Goal: Navigation & Orientation: Find specific page/section

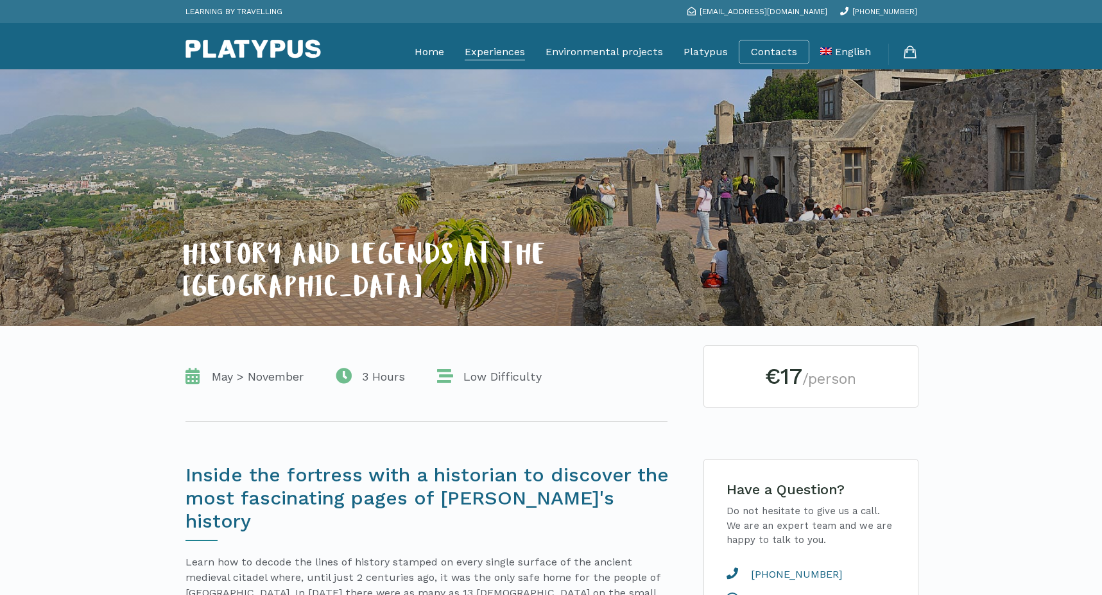
click at [487, 46] on link "Experiences" at bounding box center [495, 52] width 60 height 32
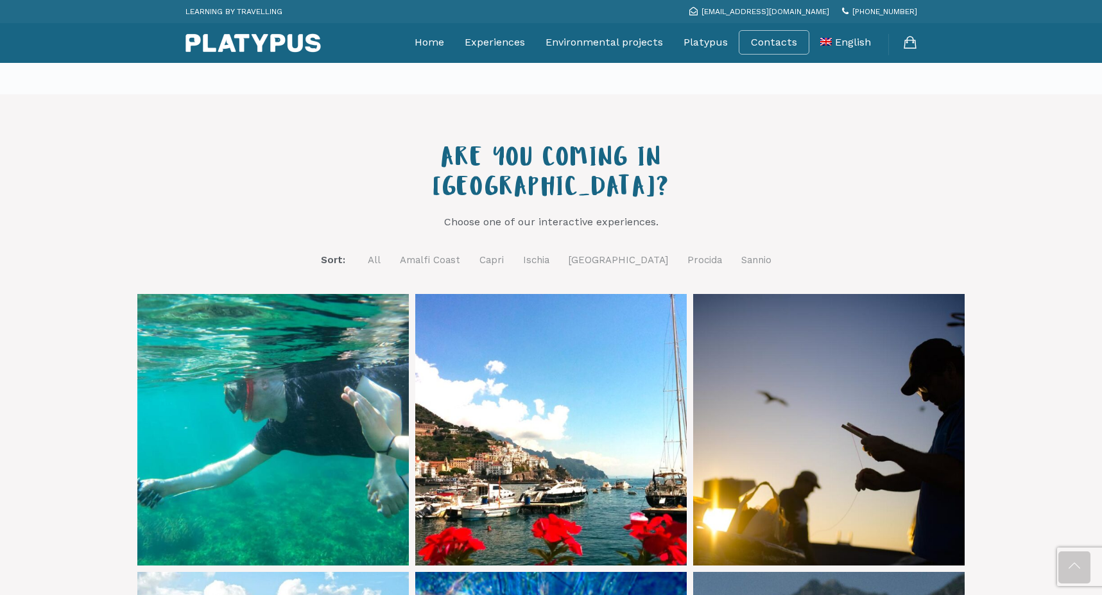
scroll to position [402, 0]
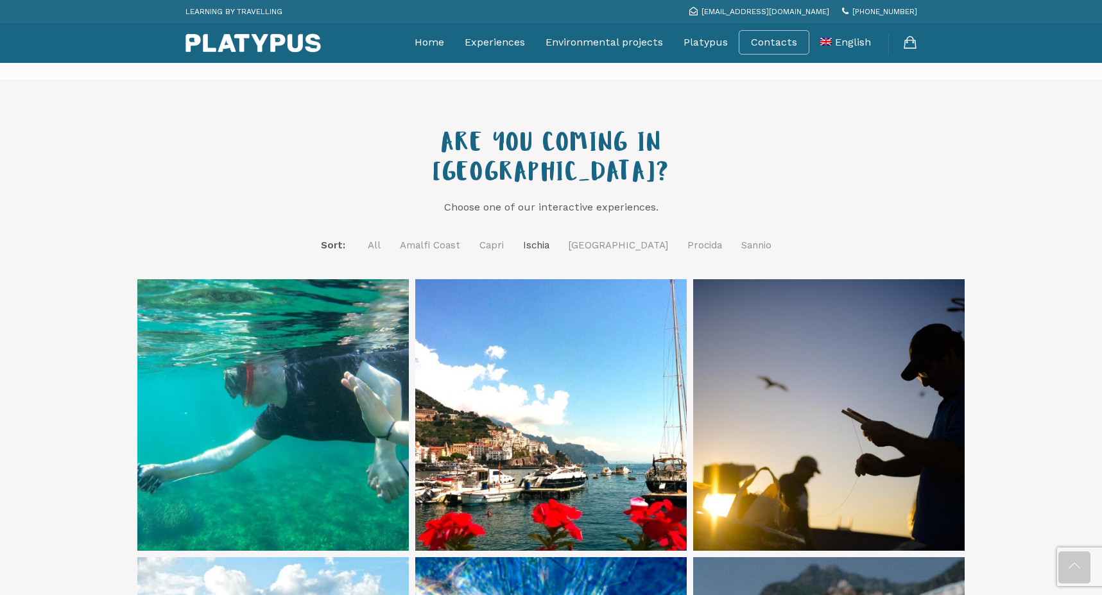
click at [549, 238] on link "Ischia" at bounding box center [536, 246] width 26 height 16
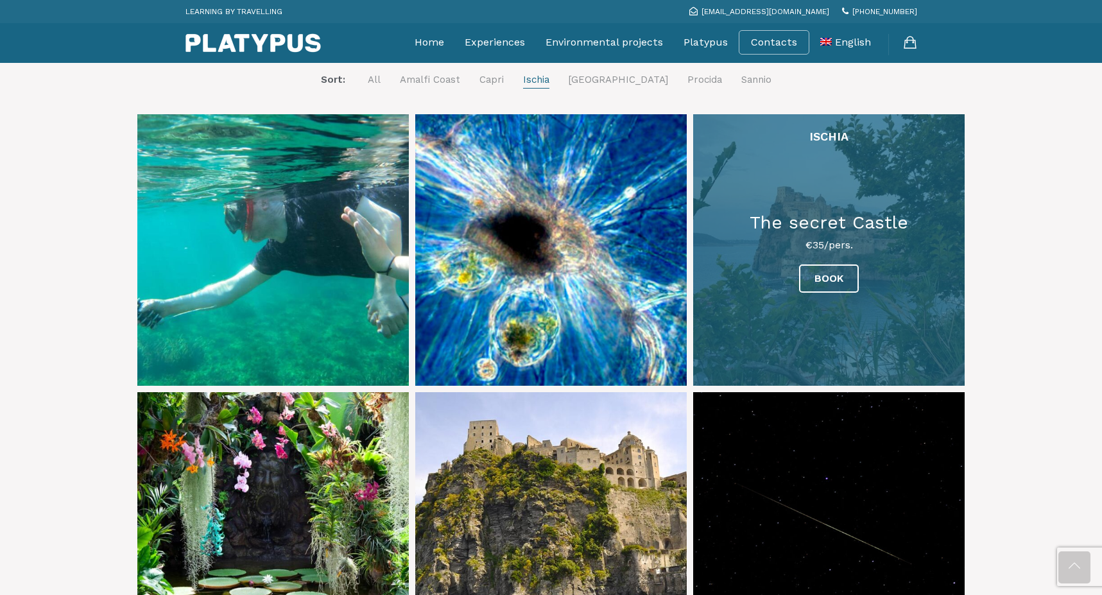
scroll to position [558, 0]
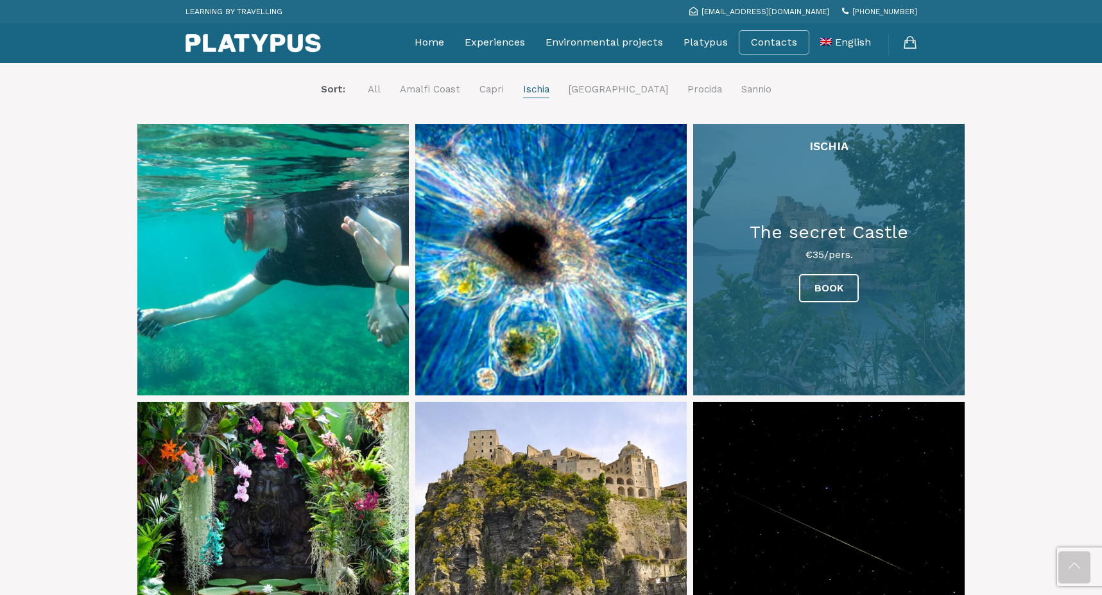
click at [834, 218] on link at bounding box center [829, 260] width 272 height 272
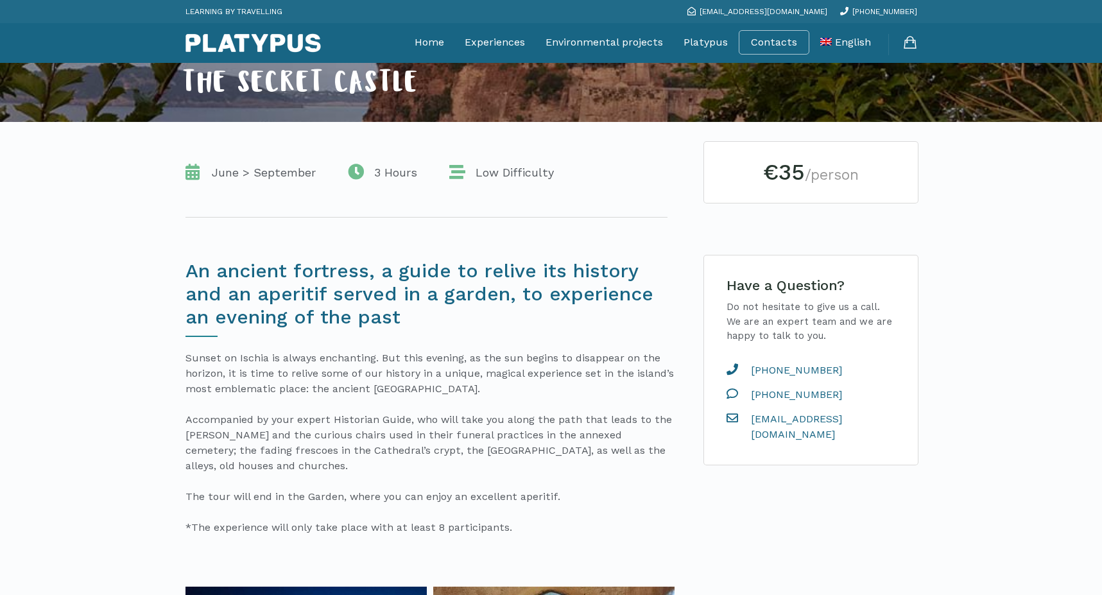
scroll to position [245, 0]
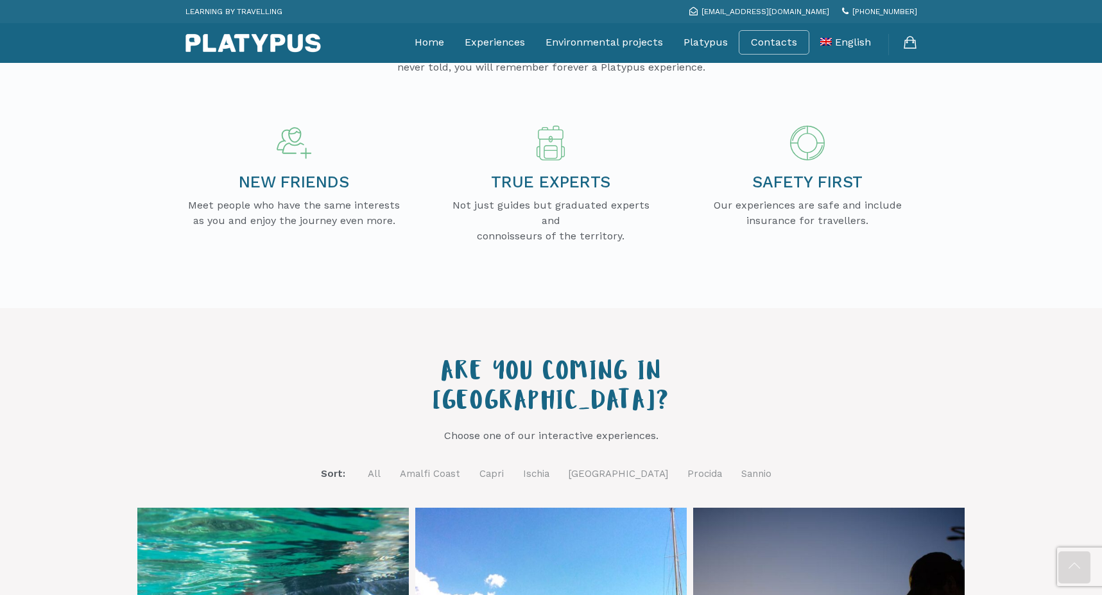
scroll to position [282, 0]
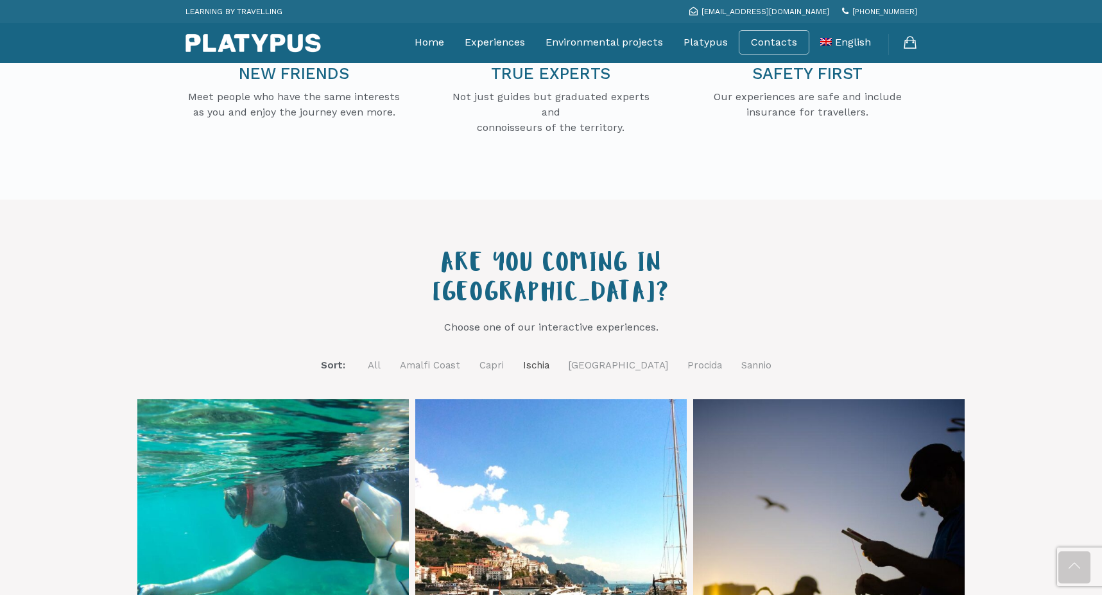
click at [549, 358] on link "Ischia" at bounding box center [536, 366] width 26 height 16
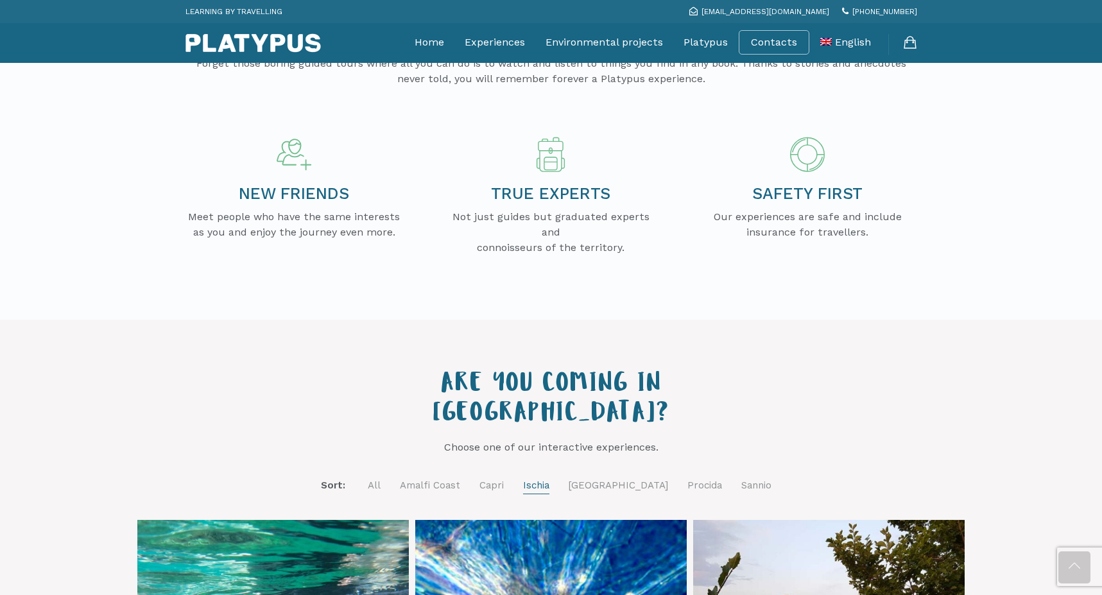
scroll to position [121, 0]
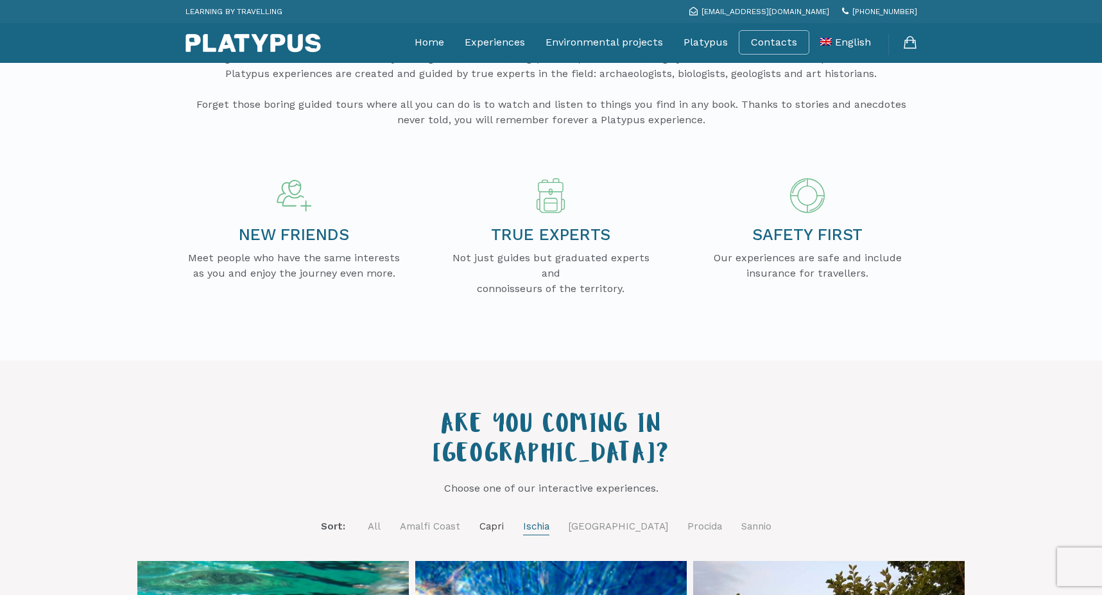
click at [504, 519] on link "Capri" at bounding box center [492, 527] width 24 height 16
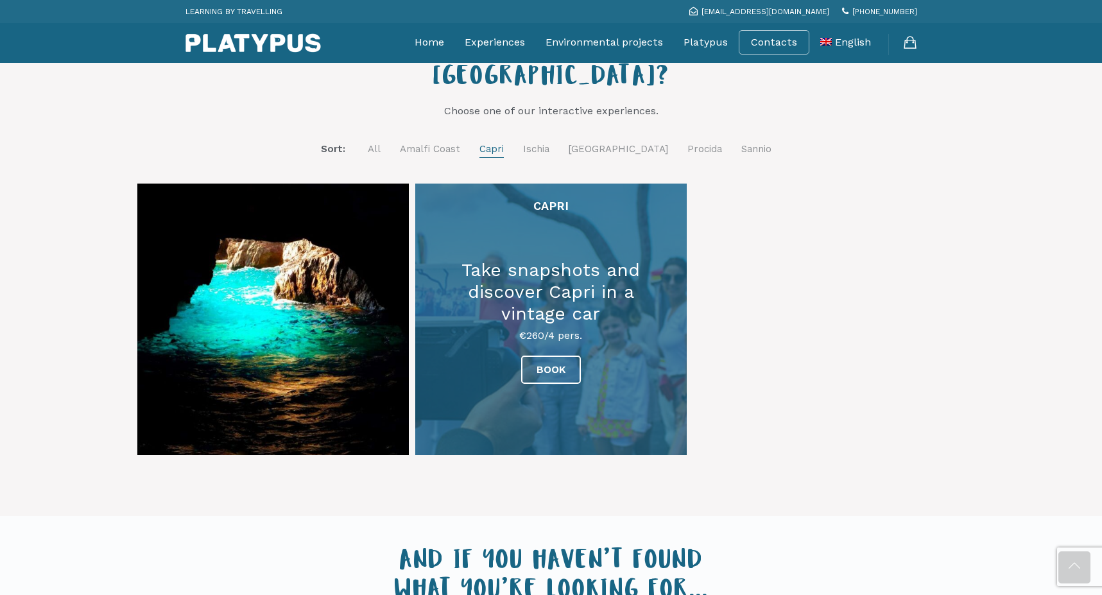
scroll to position [468, 0]
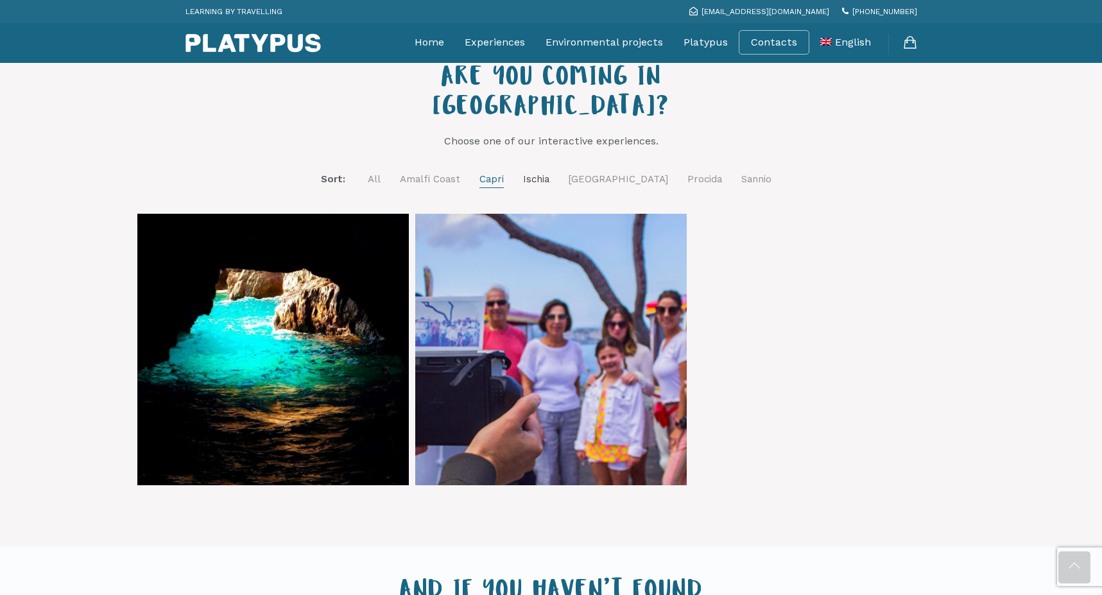
click at [549, 171] on link "Ischia" at bounding box center [536, 179] width 26 height 16
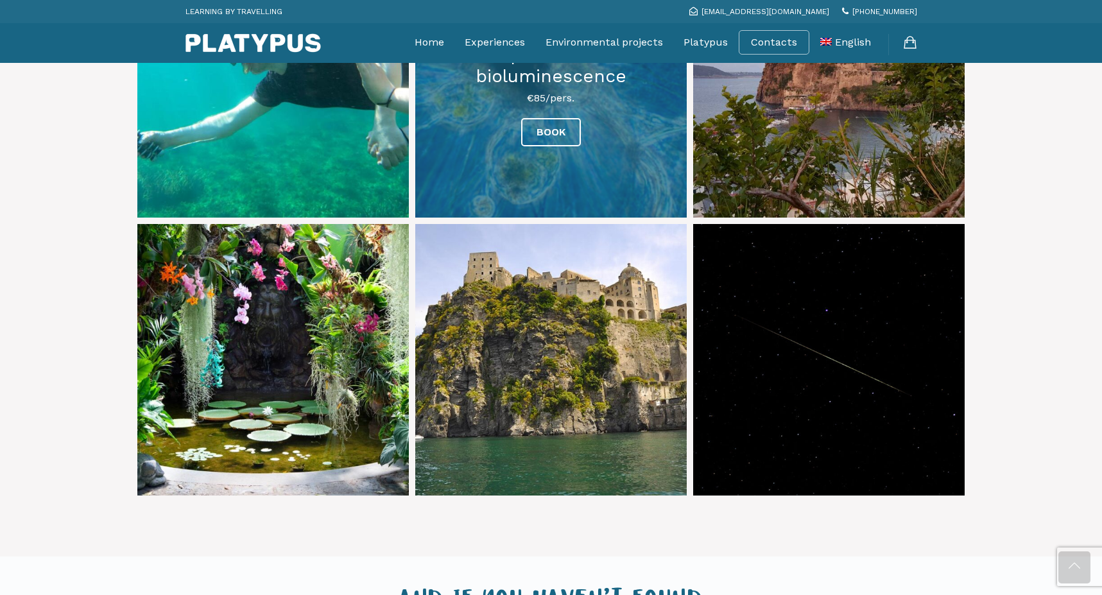
scroll to position [781, 0]
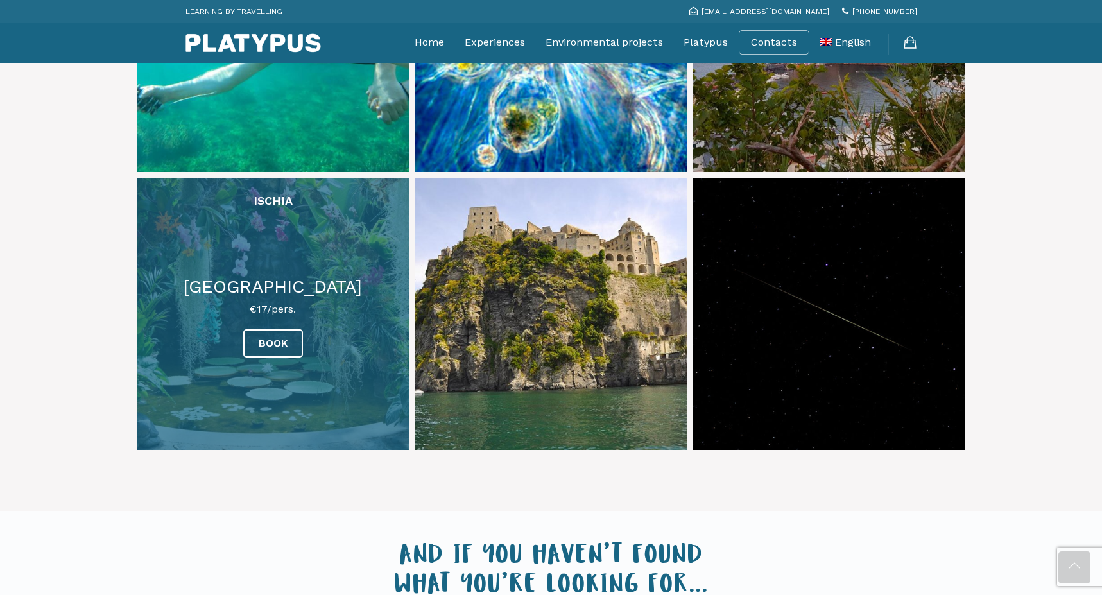
click at [295, 259] on link at bounding box center [273, 314] width 272 height 272
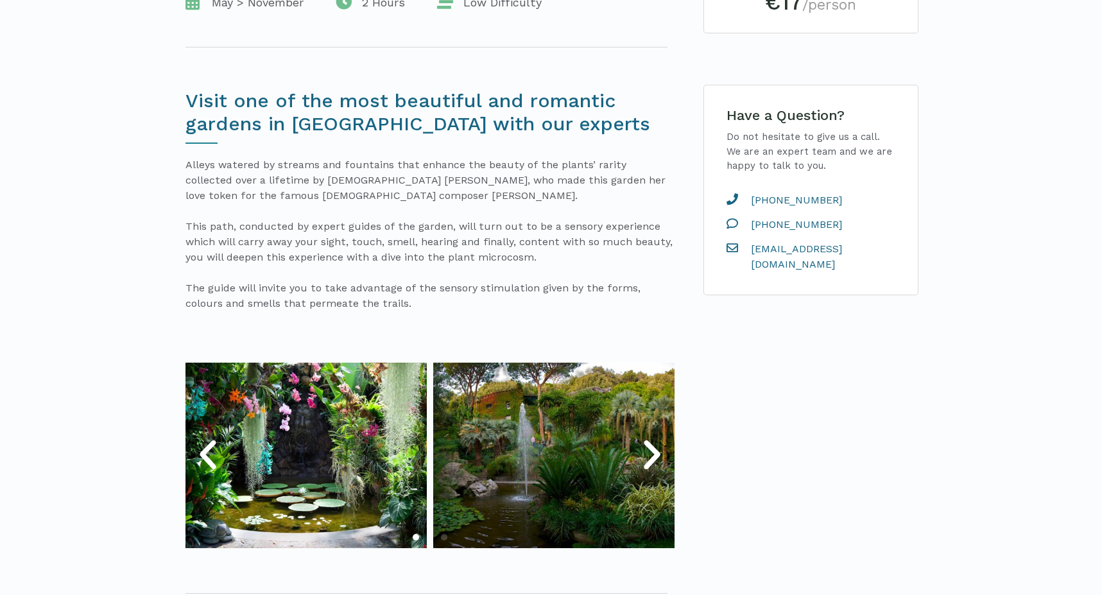
scroll to position [472, 0]
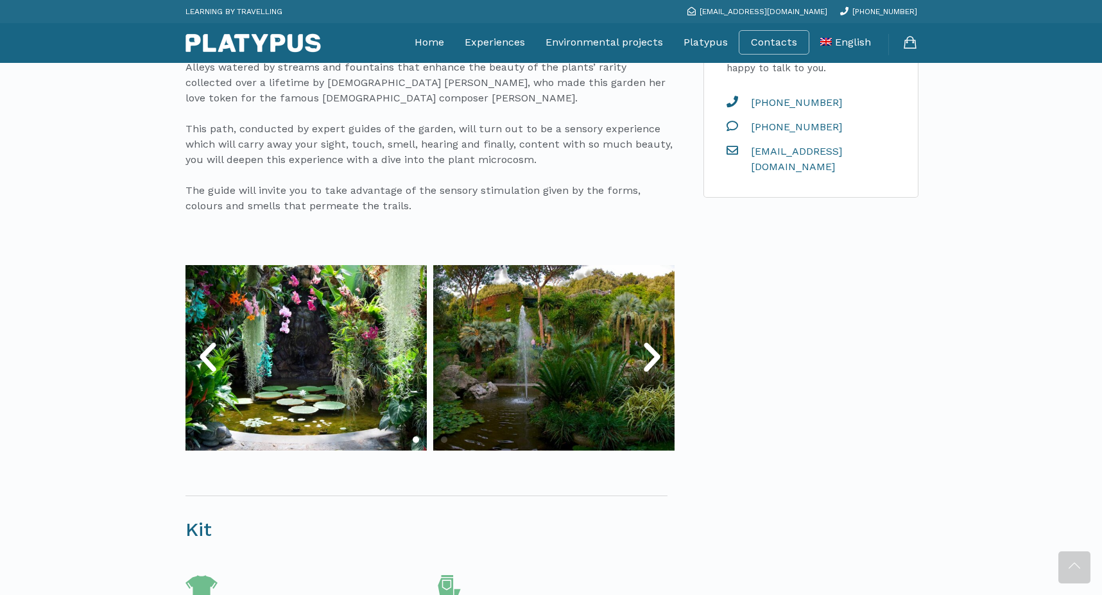
click at [652, 369] on icon "Next slide" at bounding box center [652, 357] width 39 height 39
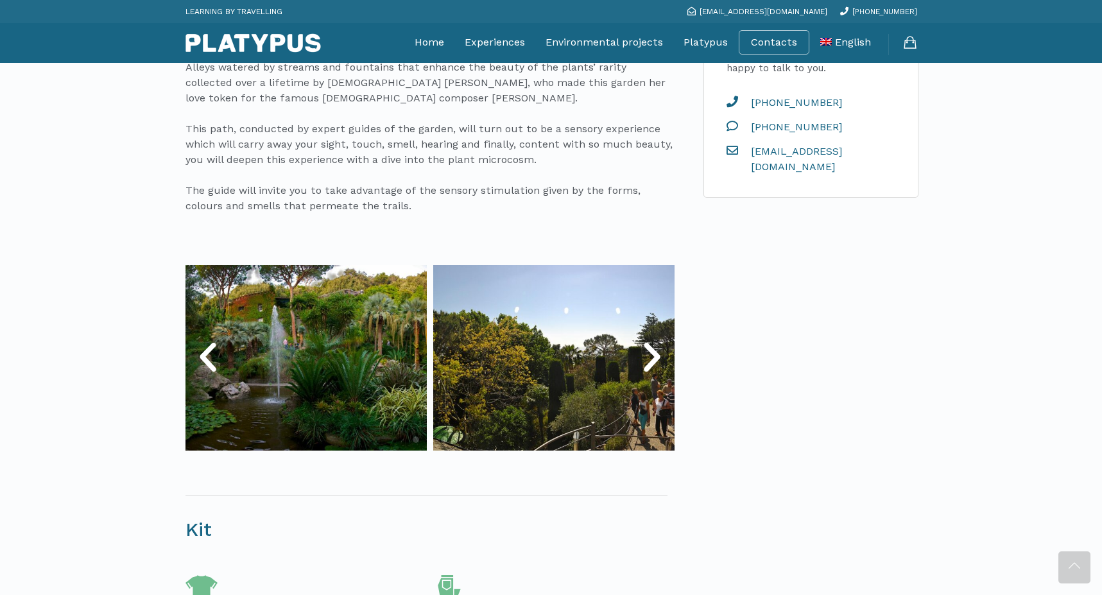
click at [652, 368] on icon "Next slide" at bounding box center [652, 357] width 39 height 39
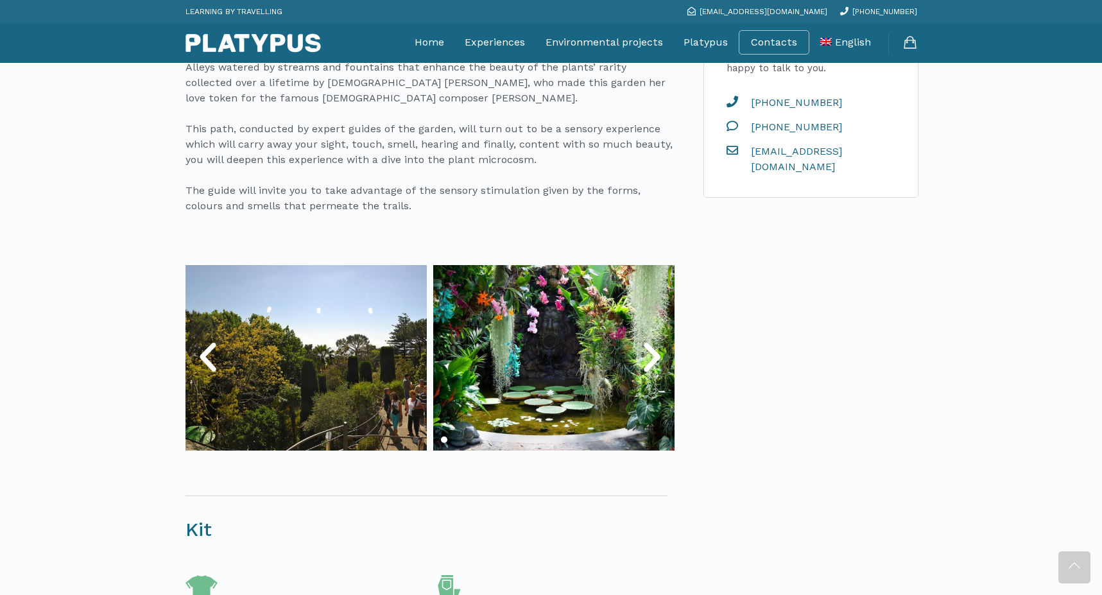
click at [652, 368] on icon "Next slide" at bounding box center [652, 357] width 39 height 39
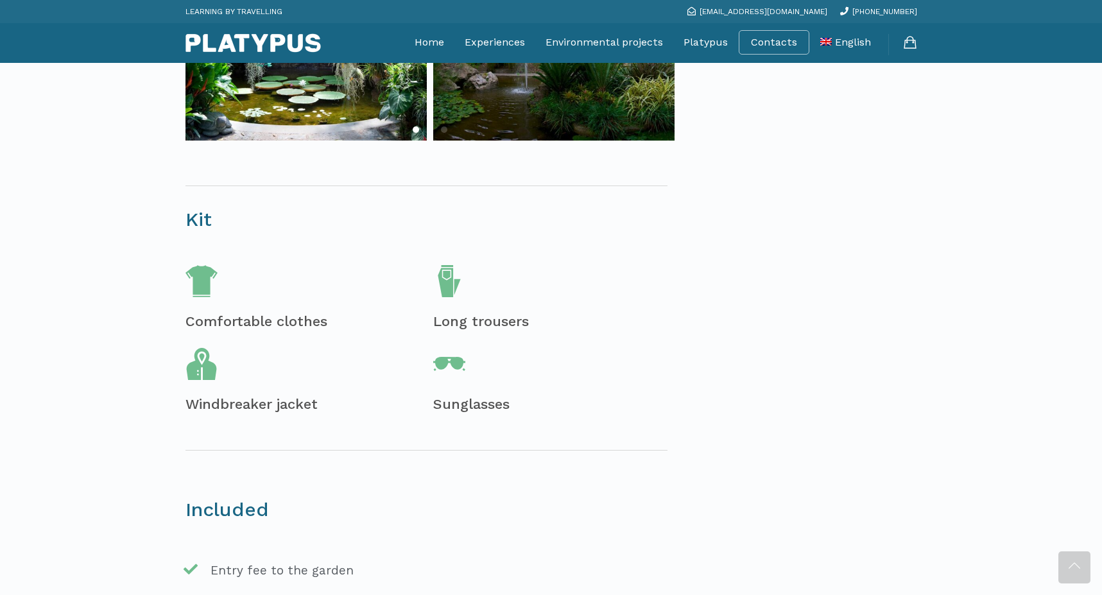
scroll to position [682, 0]
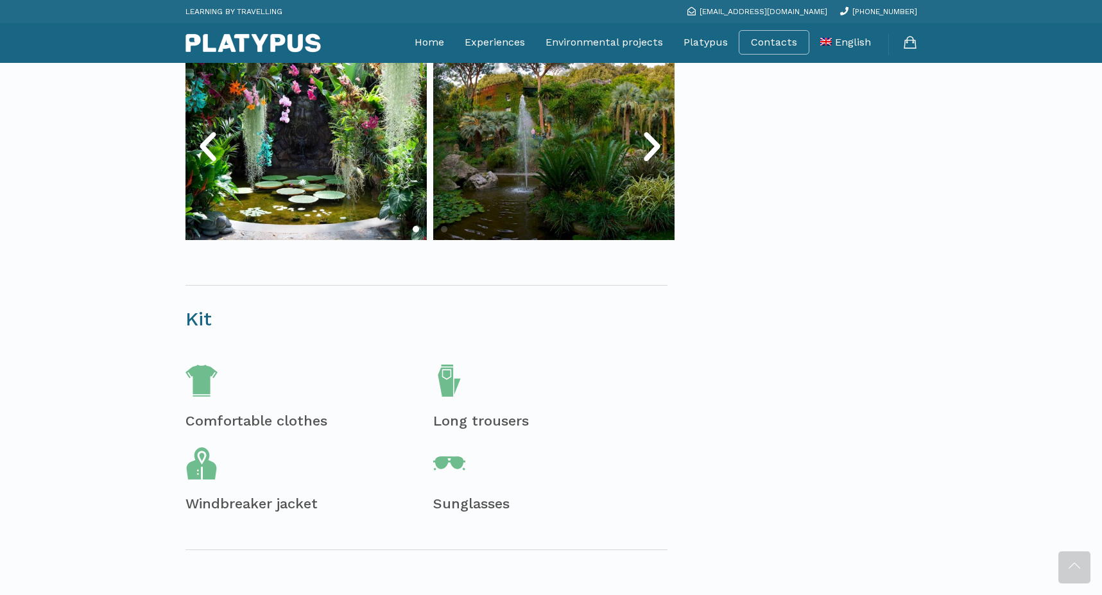
click at [652, 368] on div "May > [DATE] Hours Low Difficulty Visit one of the most beautiful and romantic …" at bounding box center [430, 505] width 496 height 1704
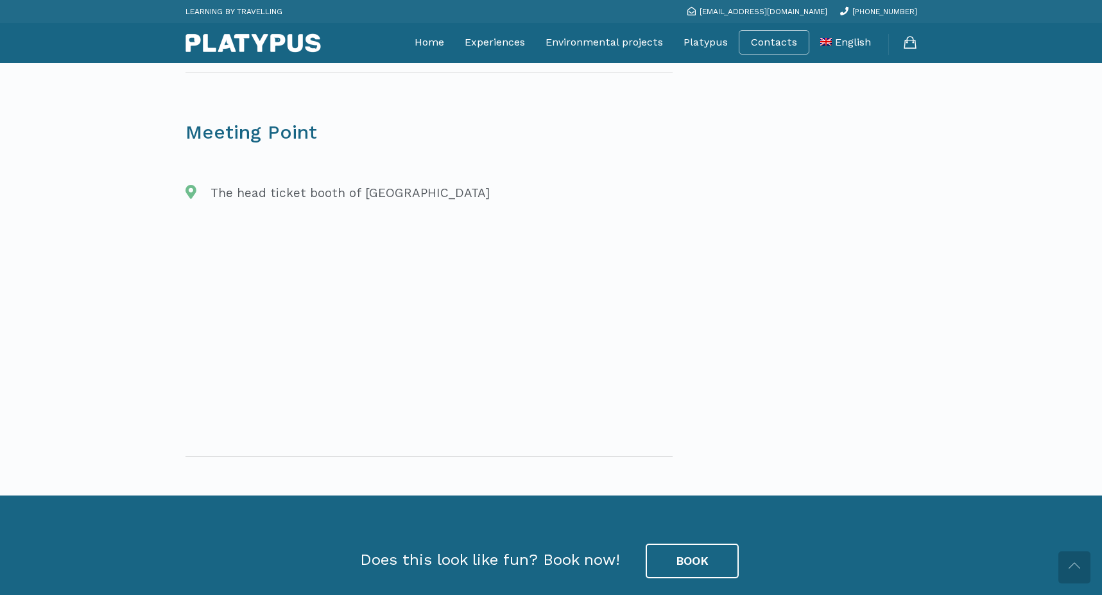
scroll to position [1847, 0]
